Goal: Task Accomplishment & Management: Manage account settings

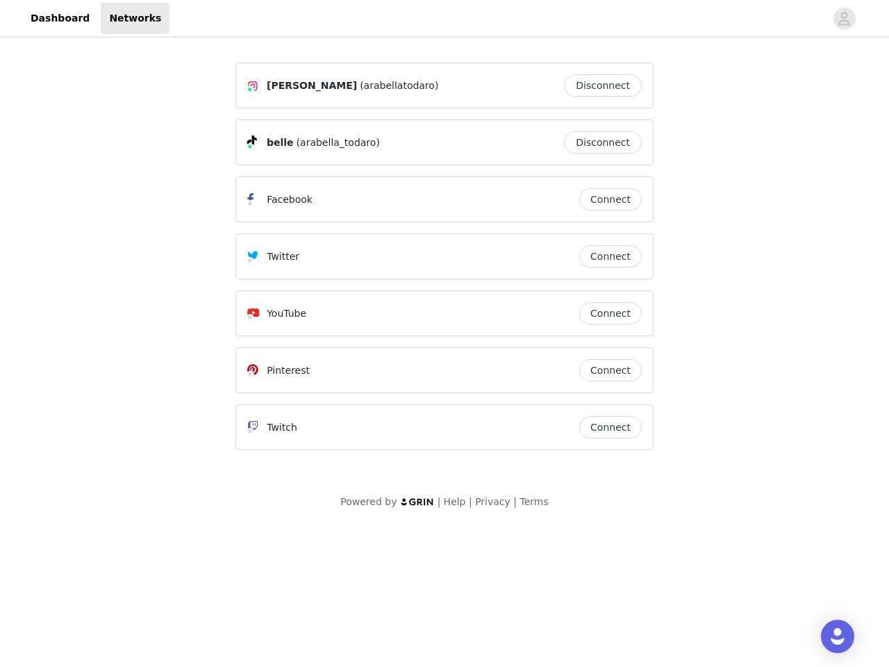
click at [444, 263] on div "Twitter" at bounding box center [413, 256] width 332 height 17
click at [444, 19] on div at bounding box center [497, 18] width 656 height 31
click at [844, 19] on icon "avatar" at bounding box center [844, 19] width 13 height 22
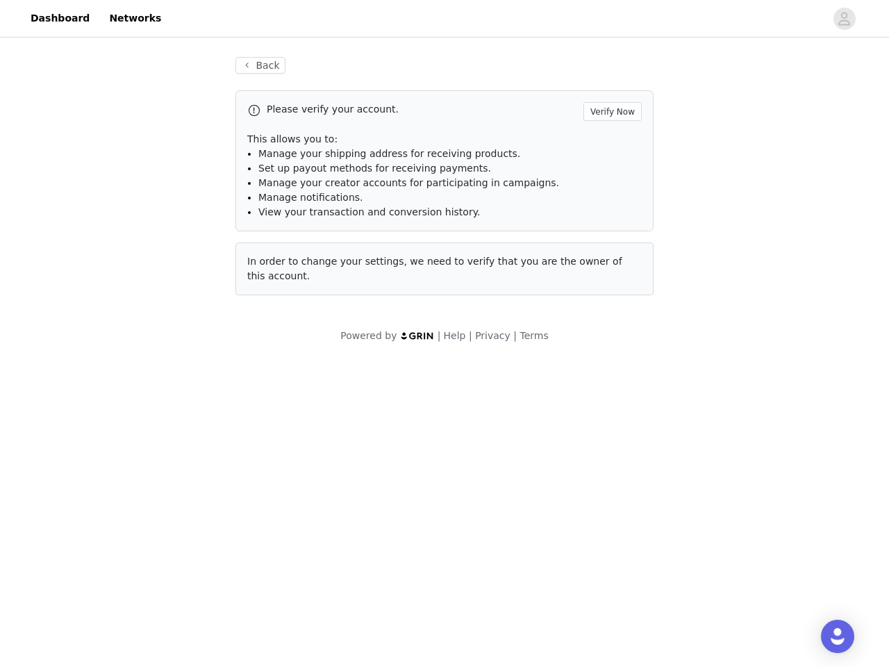
click at [606, 142] on p "This allows you to:" at bounding box center [444, 139] width 394 height 15
click at [610, 199] on li "Manage notifications." at bounding box center [449, 197] width 383 height 15
click at [610, 256] on span "In order to change your settings, we need to verify that you are the owner of t…" at bounding box center [434, 269] width 375 height 26
click at [610, 313] on div "Back Please verify your account. Verify Now This allows you to: Manage your shi…" at bounding box center [444, 184] width 451 height 288
click at [610, 370] on body "Dashboard Networks Back Please verify your account. Verify Now This allows you …" at bounding box center [444, 333] width 889 height 667
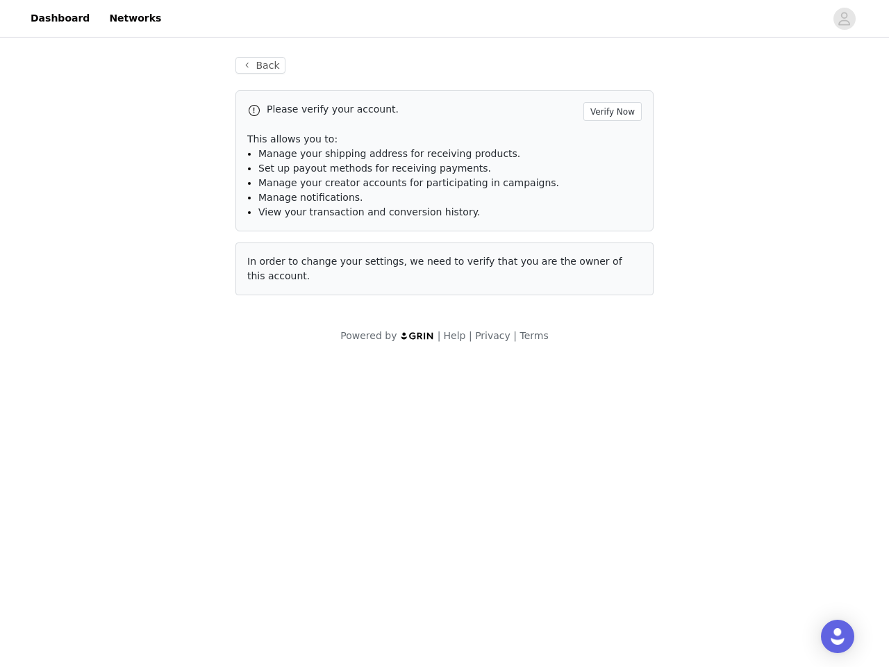
click at [610, 427] on body "Dashboard Networks Back Please verify your account. Verify Now This allows you …" at bounding box center [444, 333] width 889 height 667
